Goal: Information Seeking & Learning: Learn about a topic

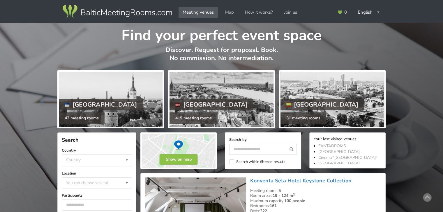
scroll to position [83, 0]
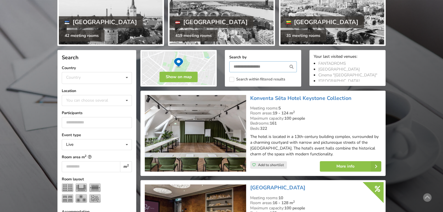
click at [258, 67] on input "text" at bounding box center [263, 66] width 68 height 11
type input "*"
type input "******"
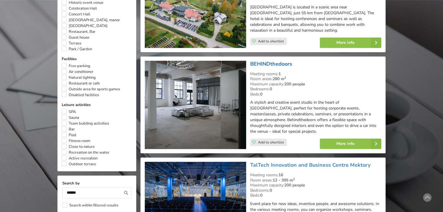
scroll to position [339, 0]
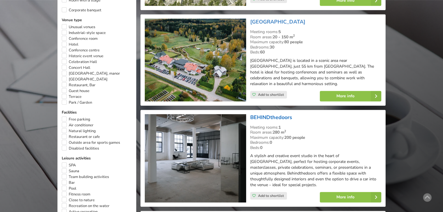
click at [270, 114] on link "BEHINDthedoors" at bounding box center [271, 117] width 42 height 7
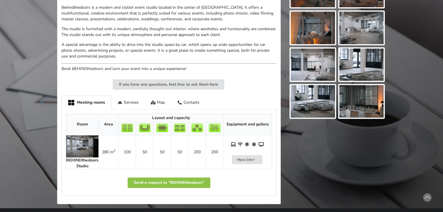
scroll to position [201, 0]
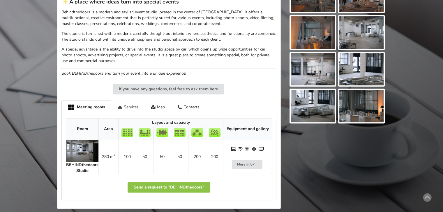
click at [134, 107] on div "Services" at bounding box center [127, 107] width 33 height 14
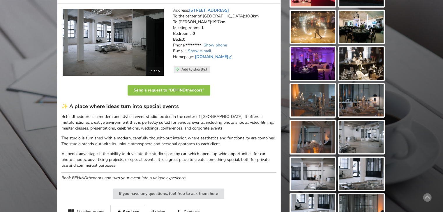
scroll to position [161, 0]
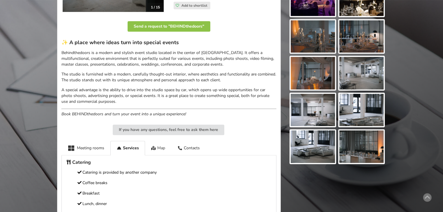
click at [162, 148] on div "Map" at bounding box center [158, 148] width 26 height 14
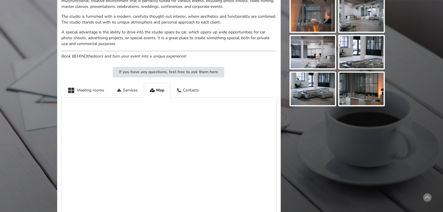
scroll to position [228, 0]
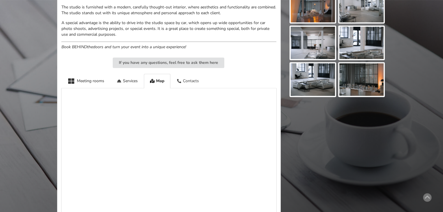
click at [191, 79] on div "Contacts" at bounding box center [187, 81] width 35 height 14
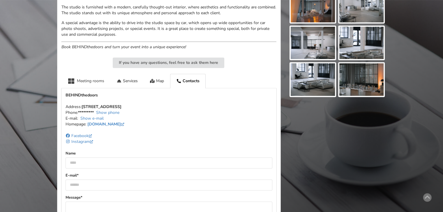
click at [78, 80] on div "Meeting rooms" at bounding box center [85, 81] width 49 height 14
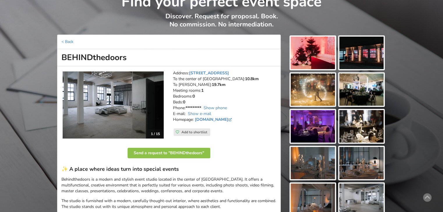
scroll to position [0, 0]
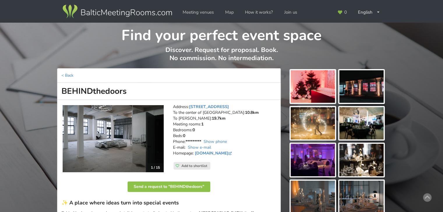
click at [111, 31] on h1 "Find your perfect event space" at bounding box center [221, 34] width 328 height 22
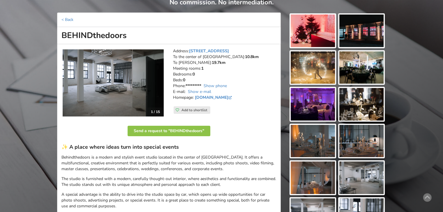
scroll to position [165, 0]
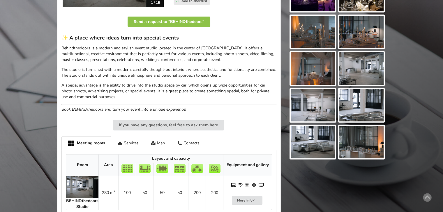
click at [361, 147] on img at bounding box center [361, 142] width 44 height 33
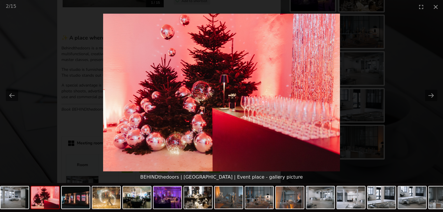
scroll to position [0, 0]
click at [418, 61] on picture at bounding box center [221, 93] width 443 height 158
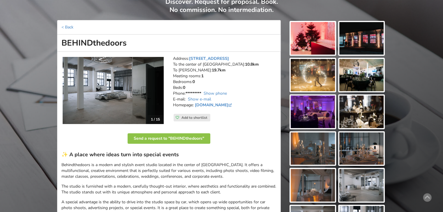
scroll to position [77, 0]
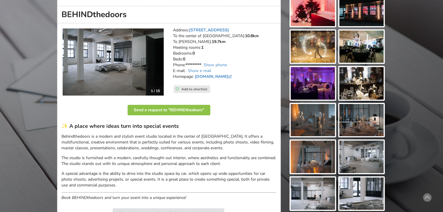
click at [123, 65] on img at bounding box center [113, 62] width 101 height 67
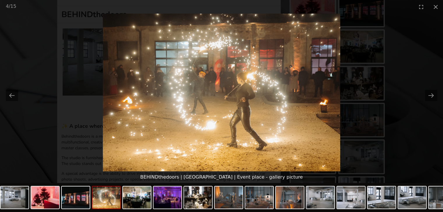
scroll to position [0, 0]
click at [16, 34] on picture at bounding box center [221, 93] width 443 height 158
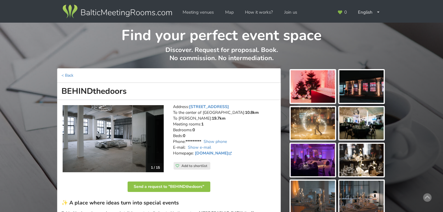
scroll to position [60, 0]
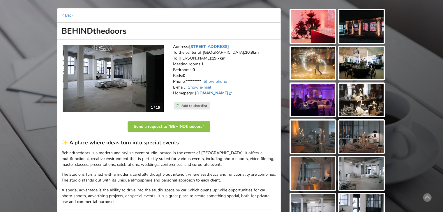
click at [135, 67] on img at bounding box center [113, 78] width 101 height 67
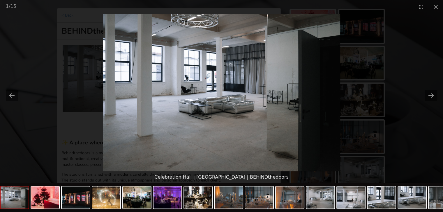
scroll to position [0, 0]
click at [51, 81] on picture at bounding box center [221, 93] width 443 height 158
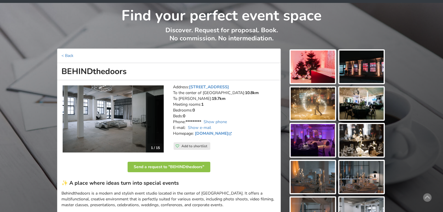
scroll to position [17, 0]
